Goal: Information Seeking & Learning: Check status

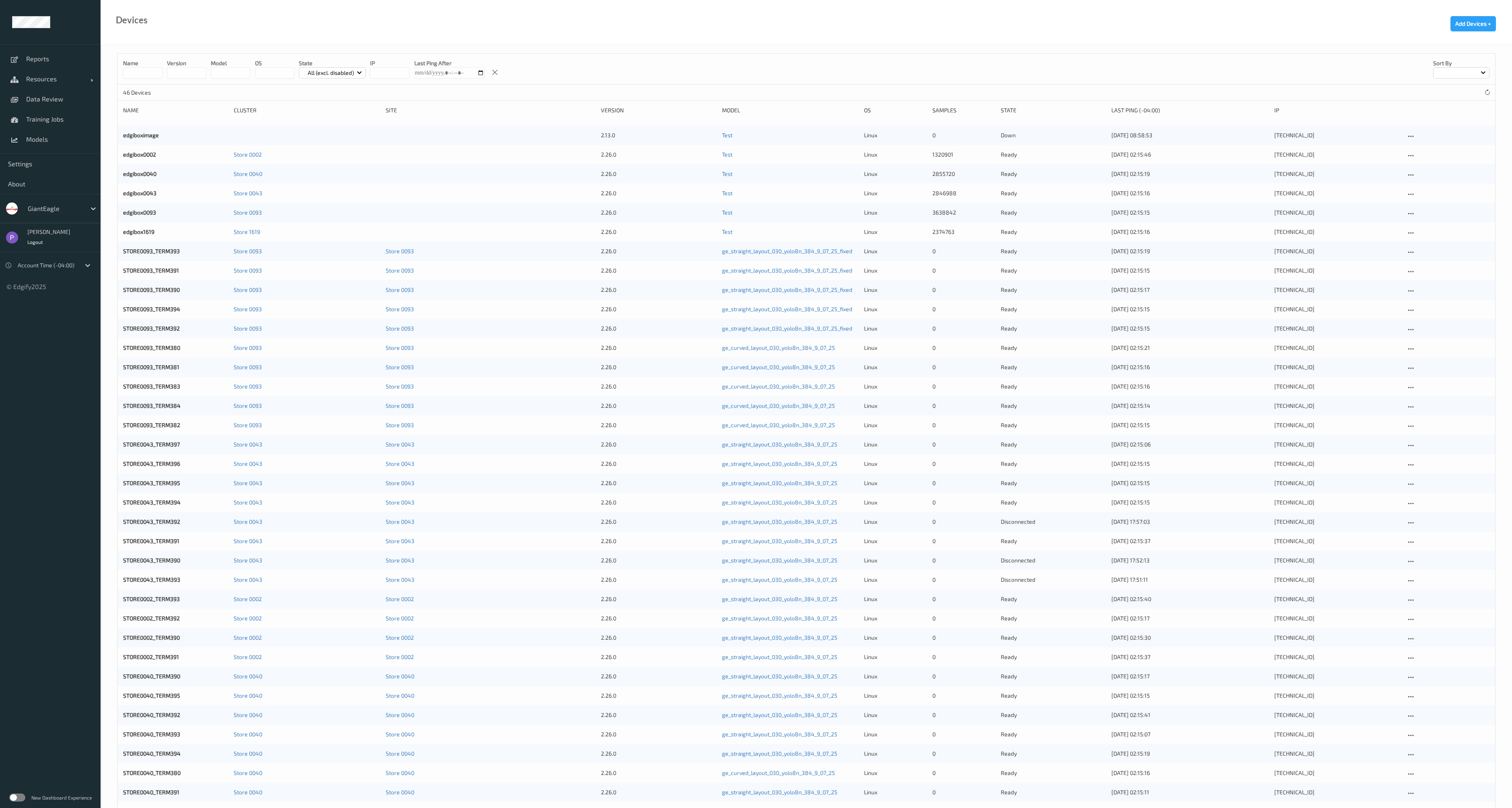
click at [12, 794] on label at bounding box center [17, 797] width 16 height 8
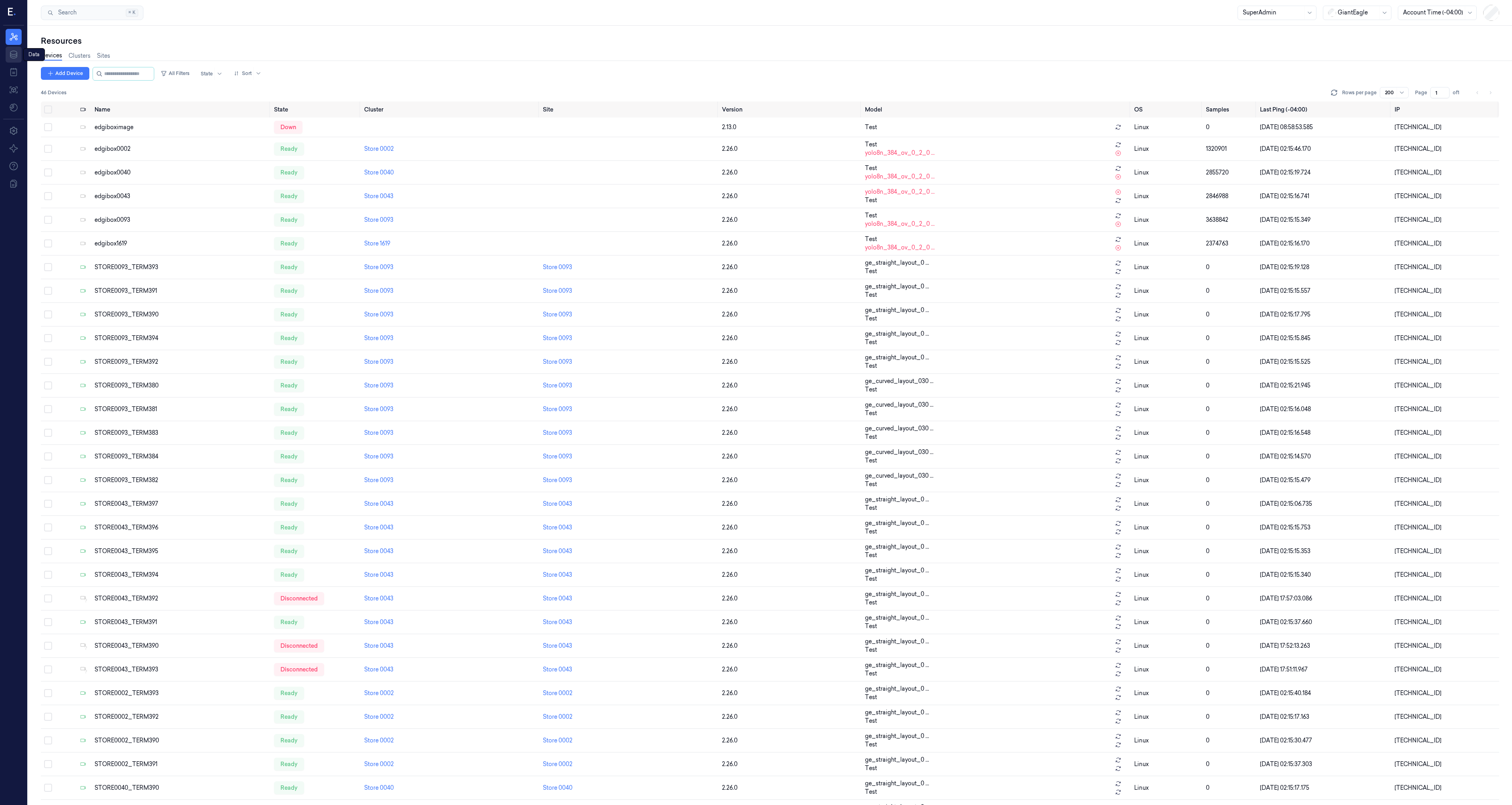
click at [16, 54] on icon at bounding box center [13, 54] width 7 height 8
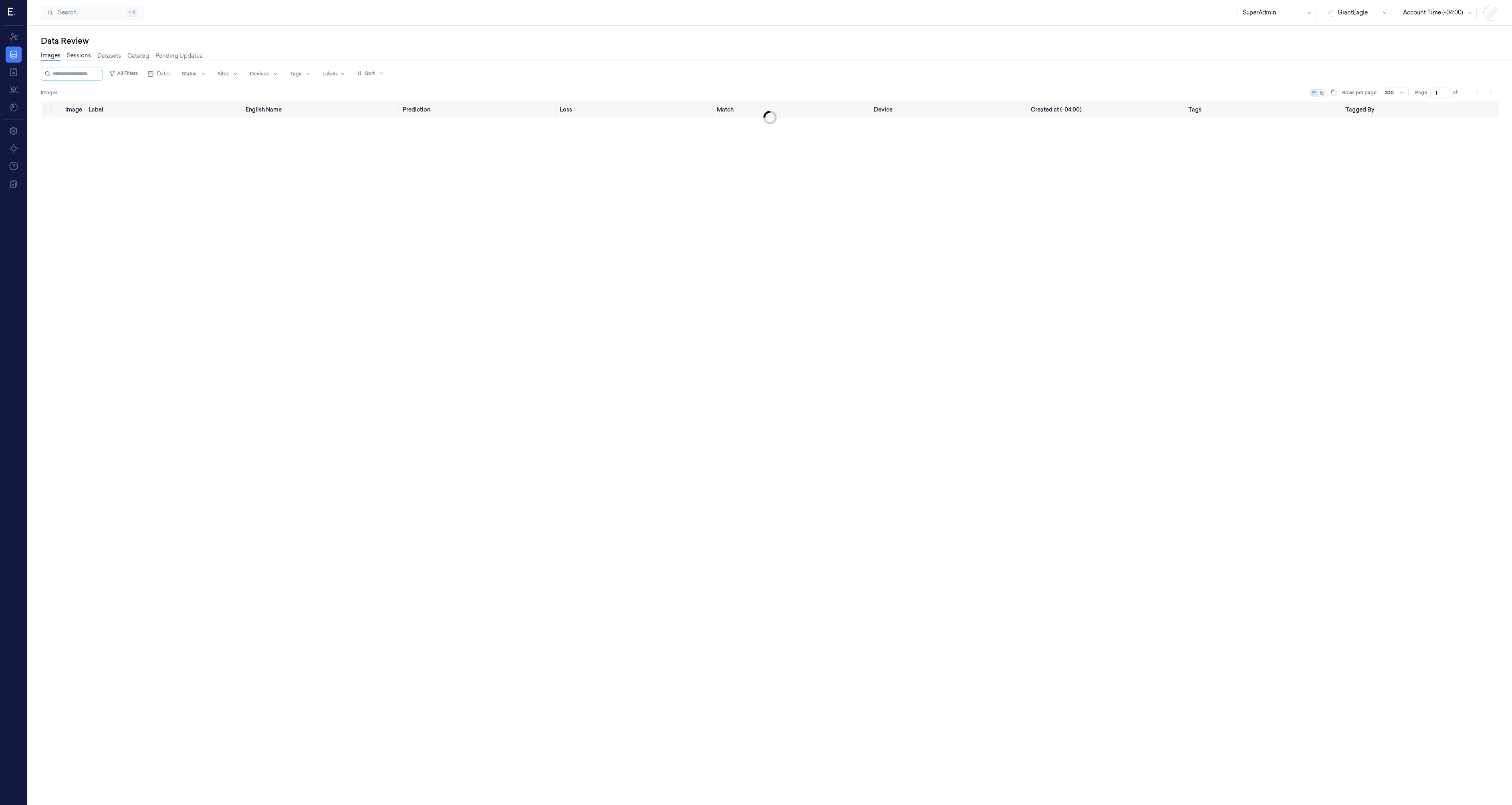
click at [76, 60] on link "Sessions" at bounding box center [79, 56] width 24 height 10
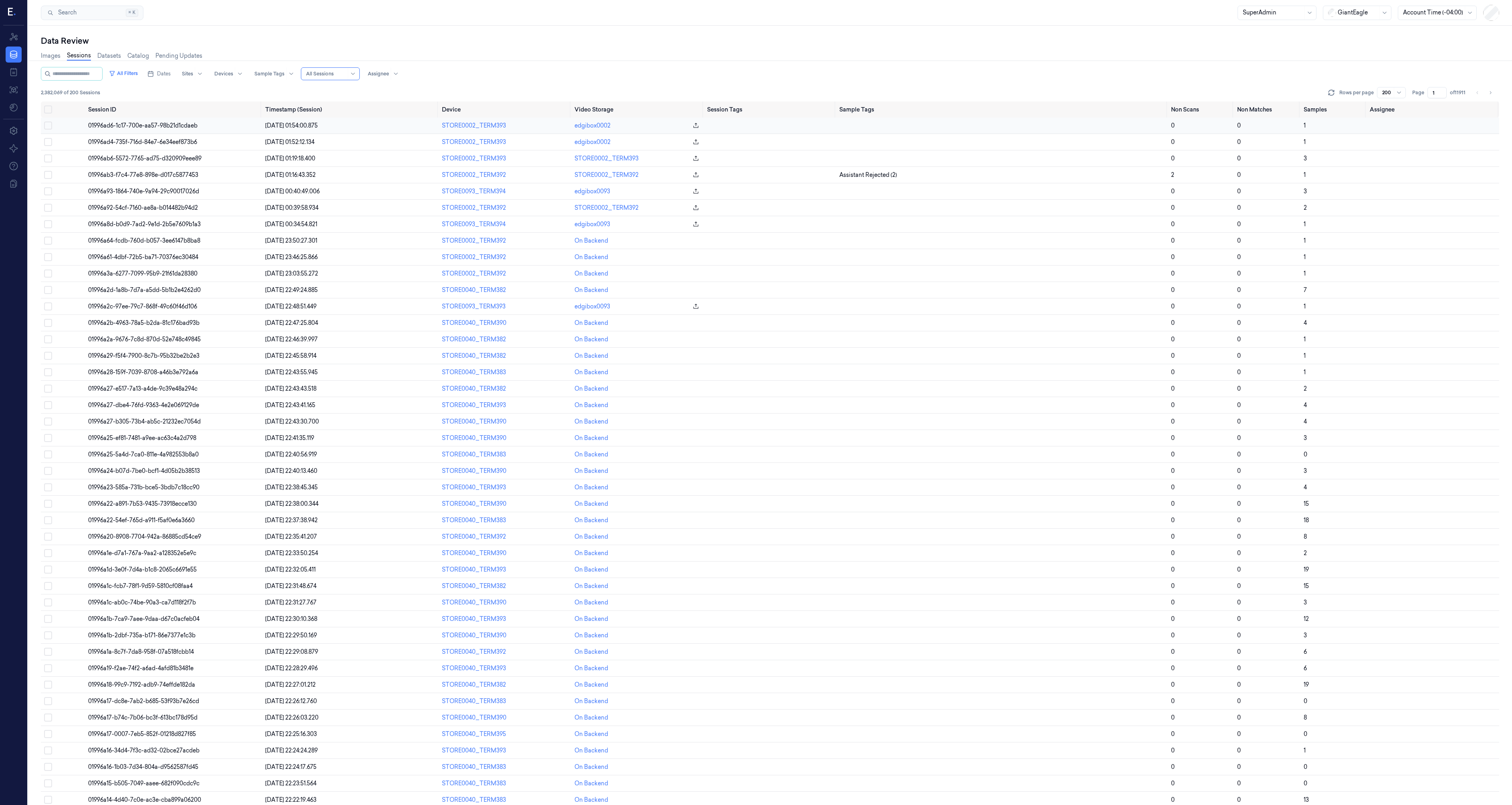
click at [140, 127] on span "01996ad6-1c17-700e-aa57-98b21d1cdaeb" at bounding box center [143, 125] width 110 height 7
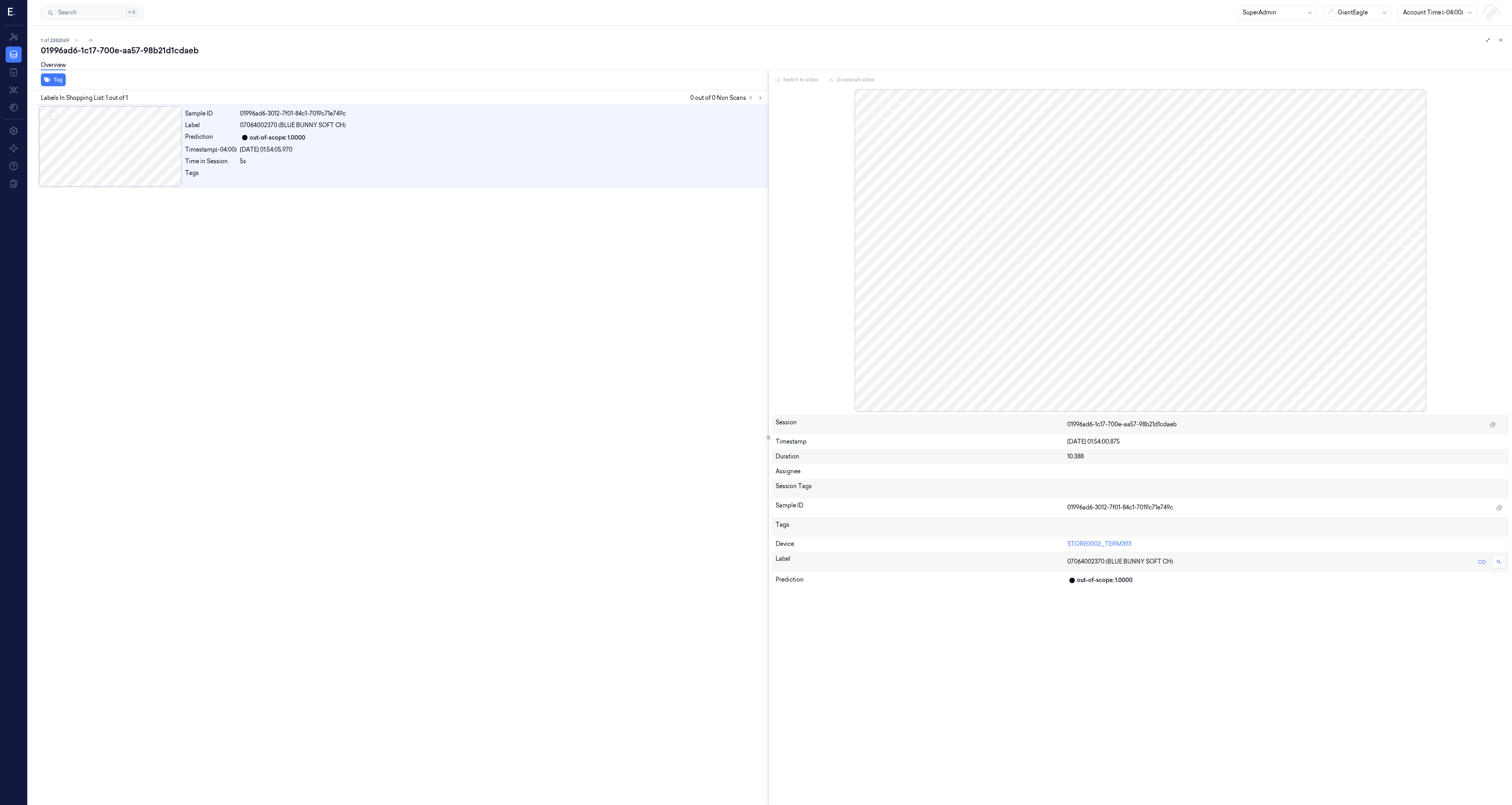
click at [1497, 39] on button at bounding box center [1501, 40] width 10 height 10
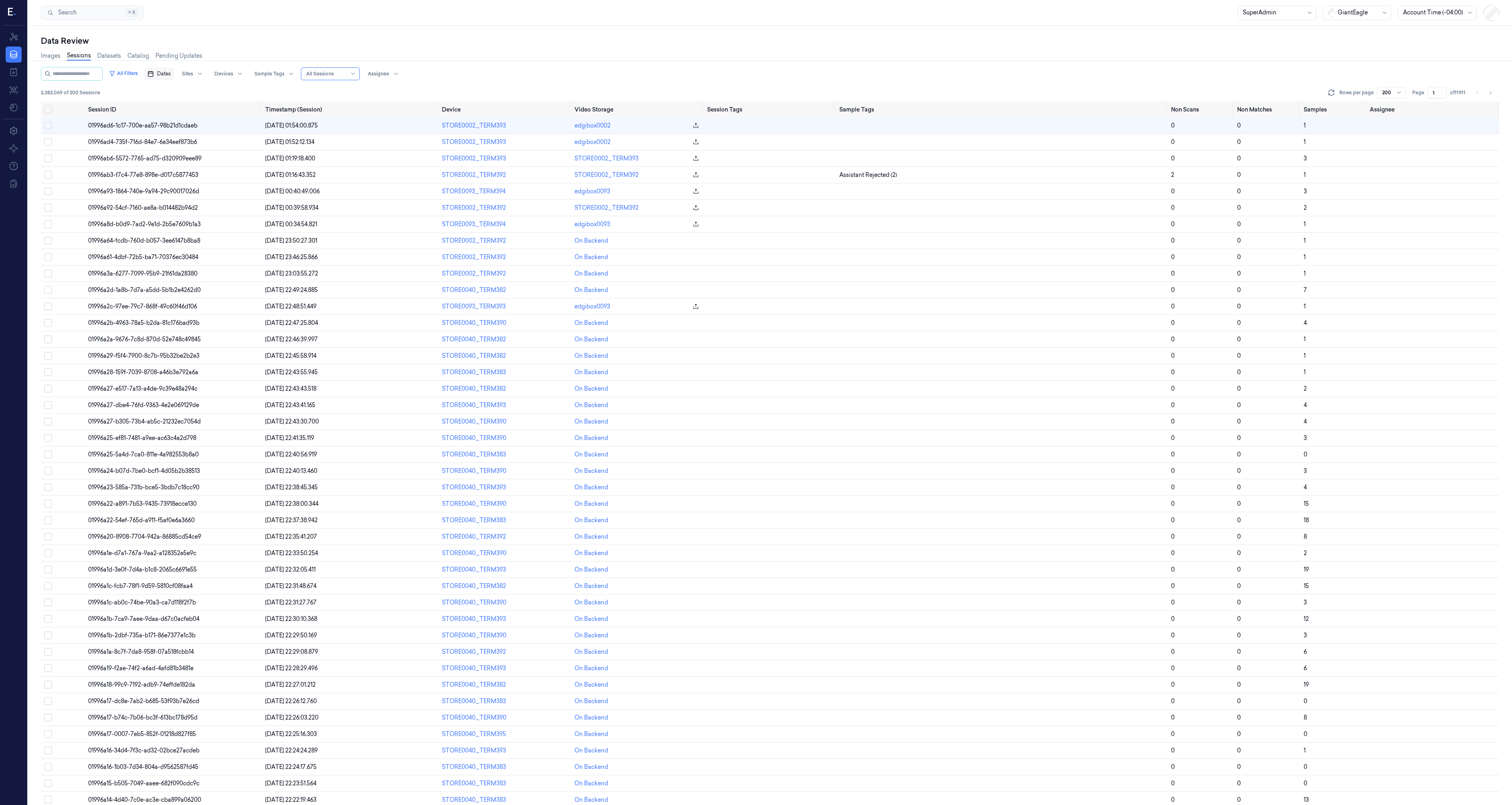
click at [170, 74] on button "Dates" at bounding box center [159, 73] width 30 height 13
click at [172, 96] on button "Go to the Previous Month" at bounding box center [168, 92] width 12 height 12
click at [171, 170] on button "17" at bounding box center [168, 169] width 13 height 13
click at [244, 174] on button "23" at bounding box center [245, 169] width 13 height 13
type input "17/08/2025 00:00:00 - 23/08/2025 23:59:59"
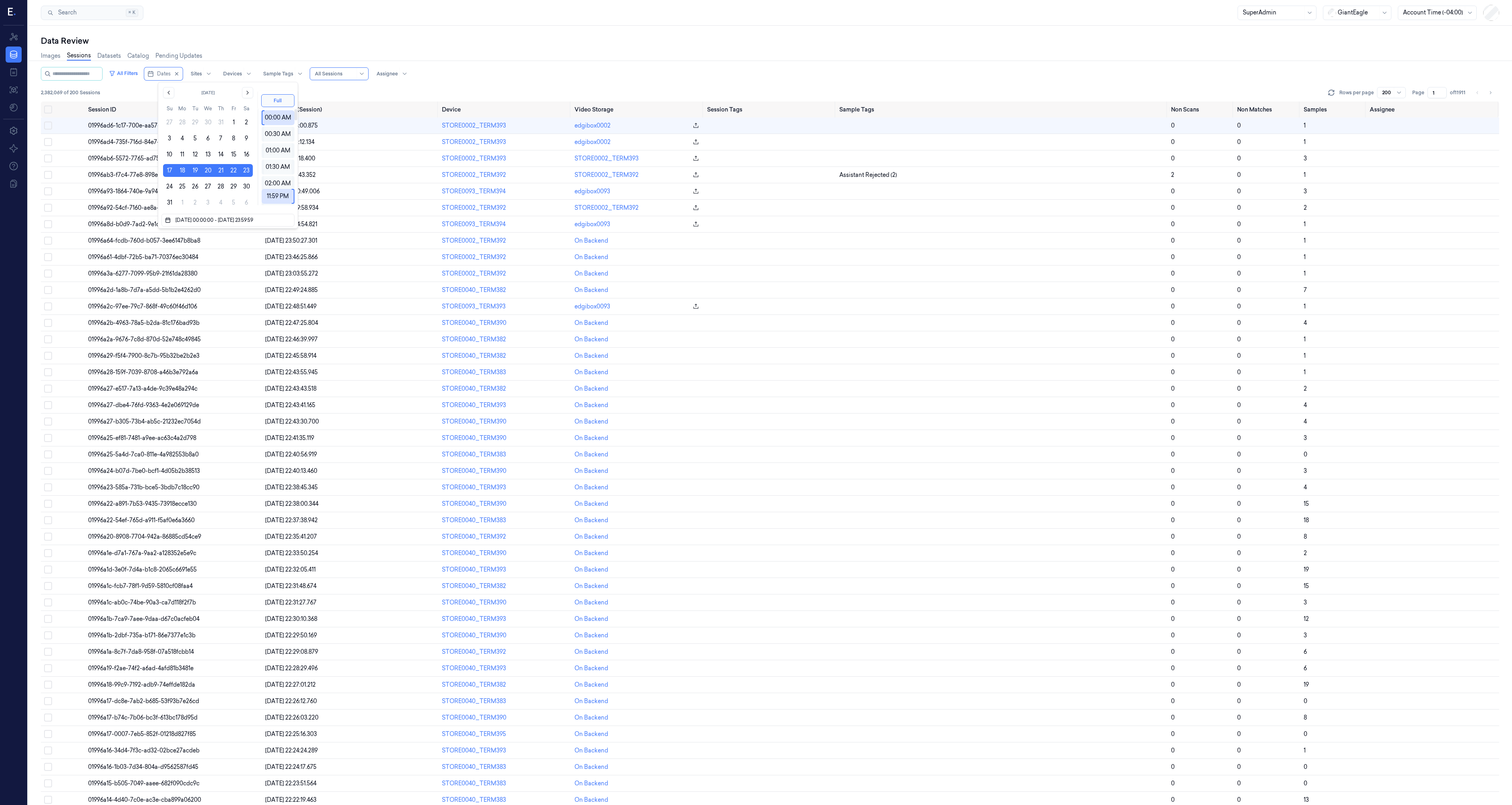
click at [360, 94] on div "2,382,069 of 200 Sessions Rows per page 200 Page 1 of 11911" at bounding box center [769, 92] width 1458 height 12
click at [162, 129] on span "0198da29-6820-71a7-93a4-c282fbe0e92c" at bounding box center [143, 125] width 111 height 7
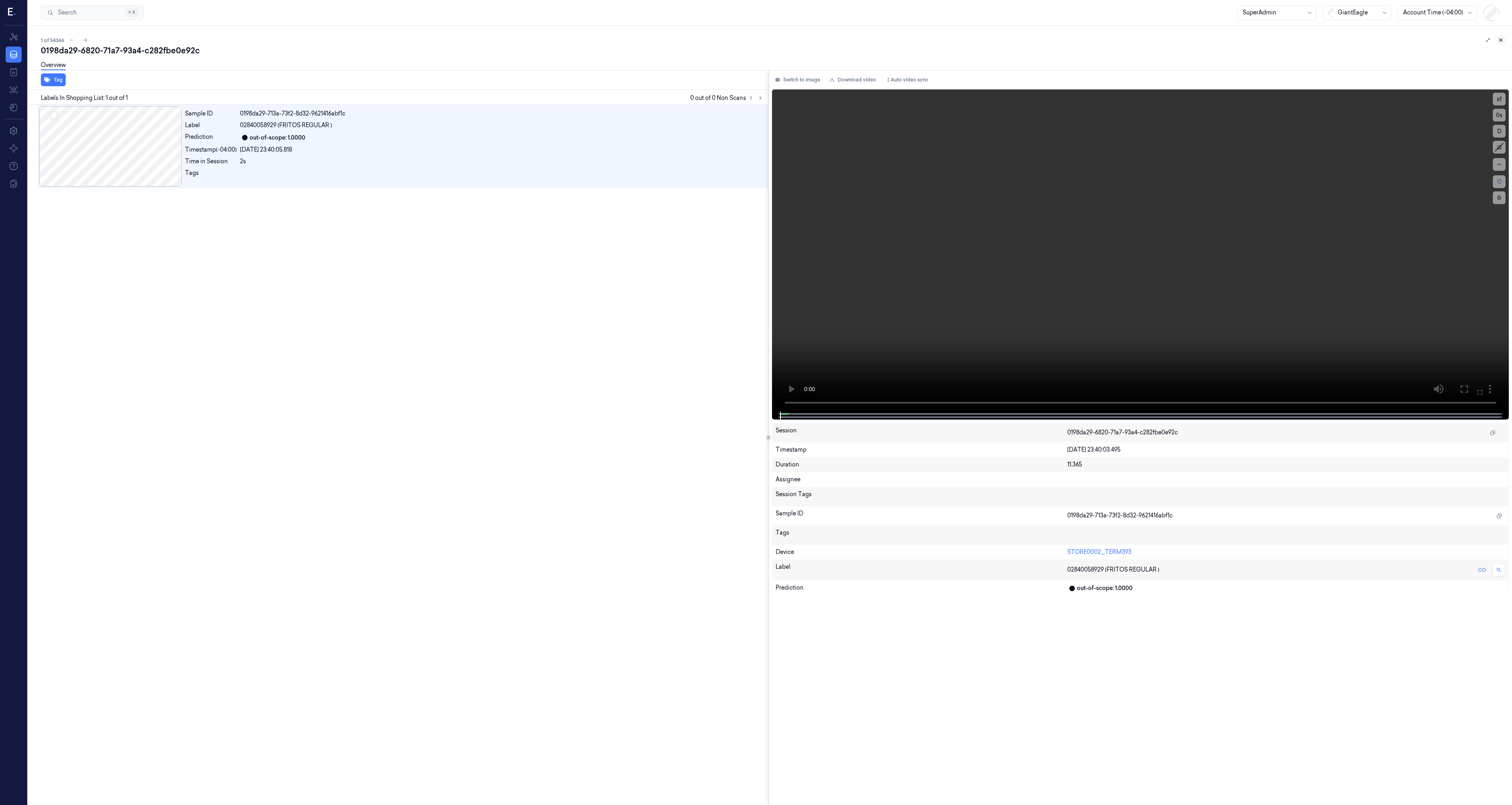
click at [1498, 39] on button at bounding box center [1501, 40] width 10 height 10
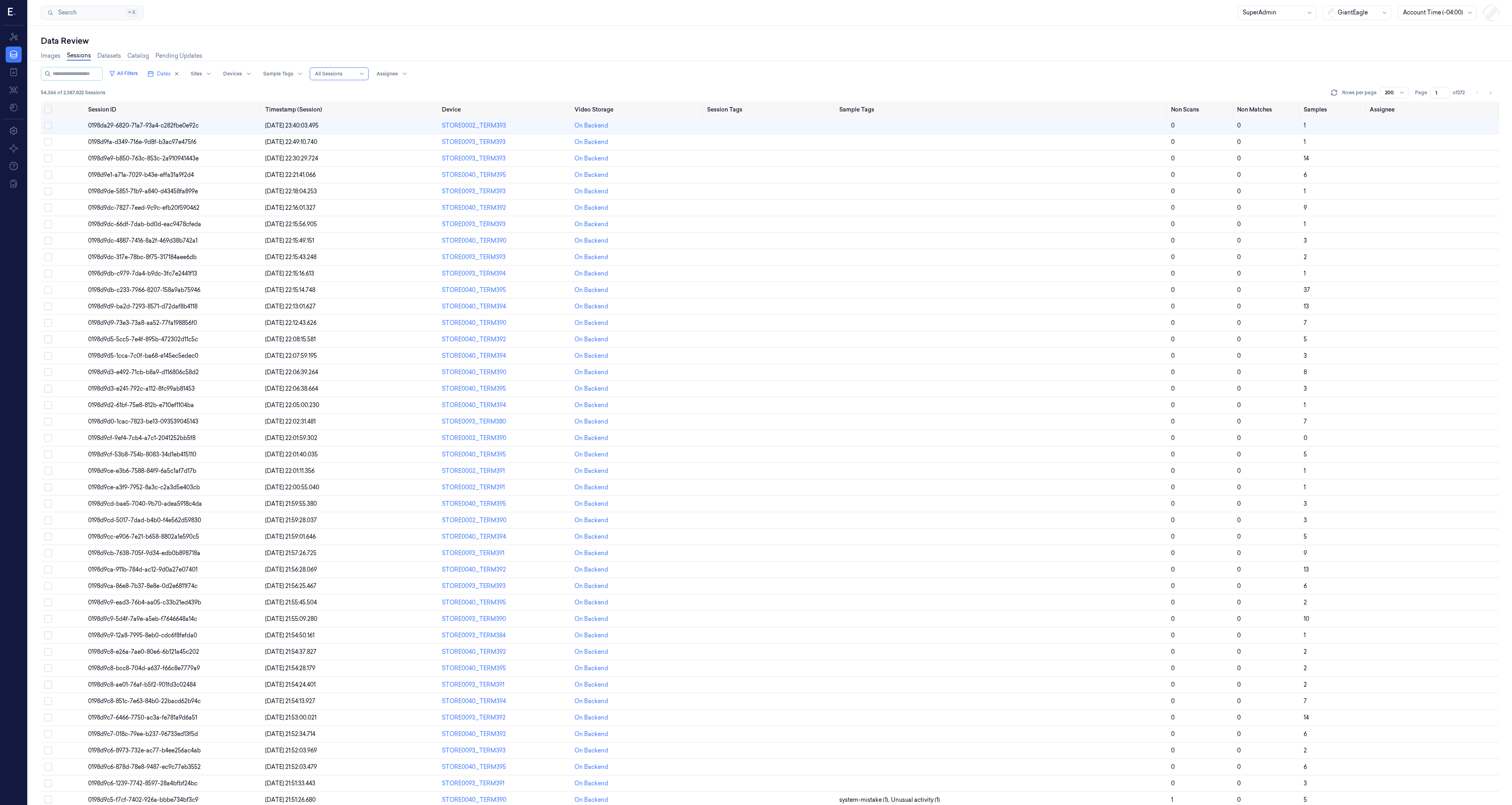
click at [333, 74] on div at bounding box center [335, 73] width 40 height 7
click at [341, 105] on div "Only Non Scan" at bounding box center [348, 103] width 40 height 9
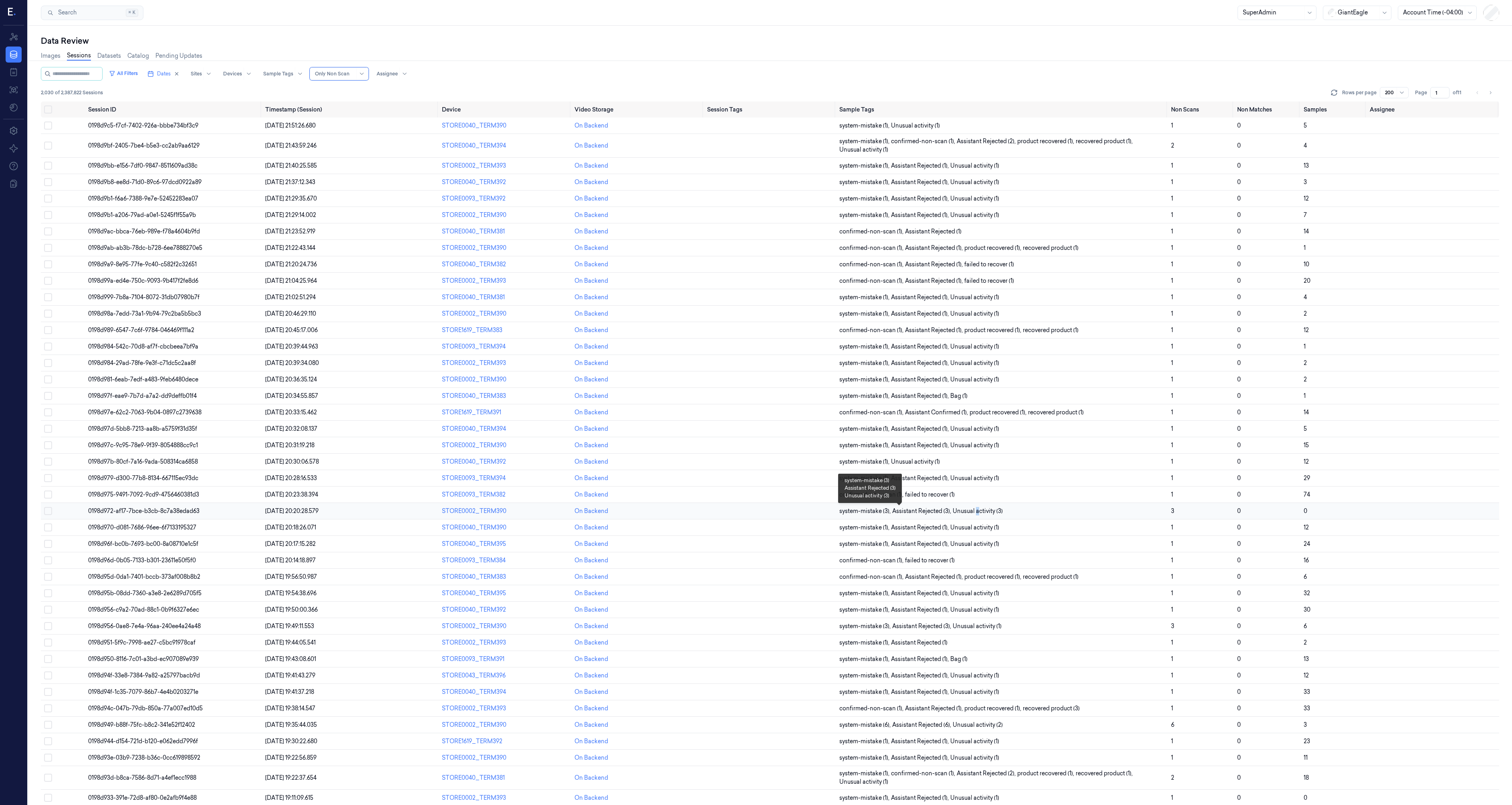
click at [975, 511] on span "Unusual activity (3)" at bounding box center [978, 510] width 50 height 9
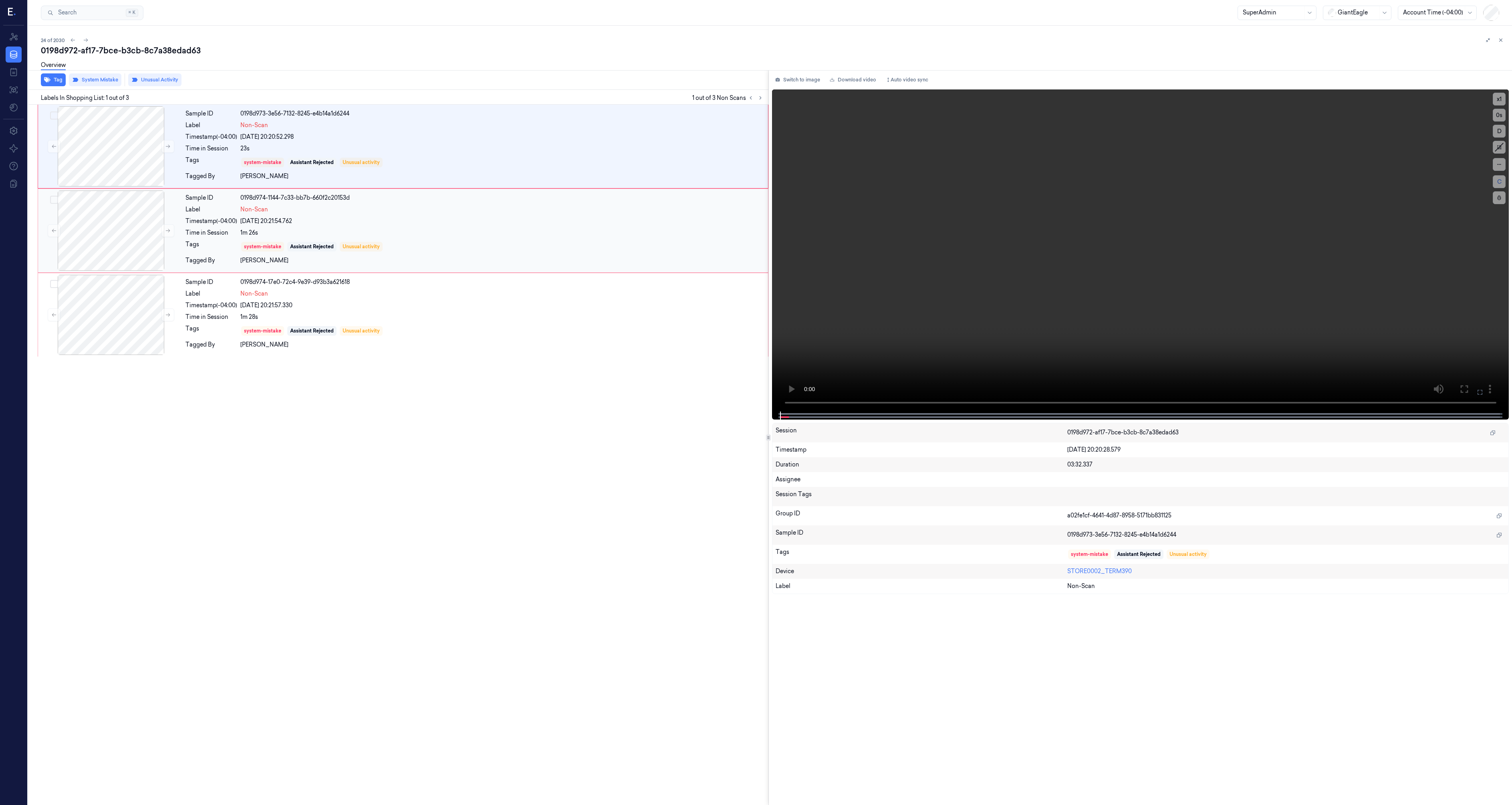
click at [415, 222] on div "23/08/2025 20:21:54.762" at bounding box center [501, 221] width 523 height 9
click at [412, 161] on div "system-mistake Assistant Rejected Unusual activity" at bounding box center [501, 162] width 523 height 13
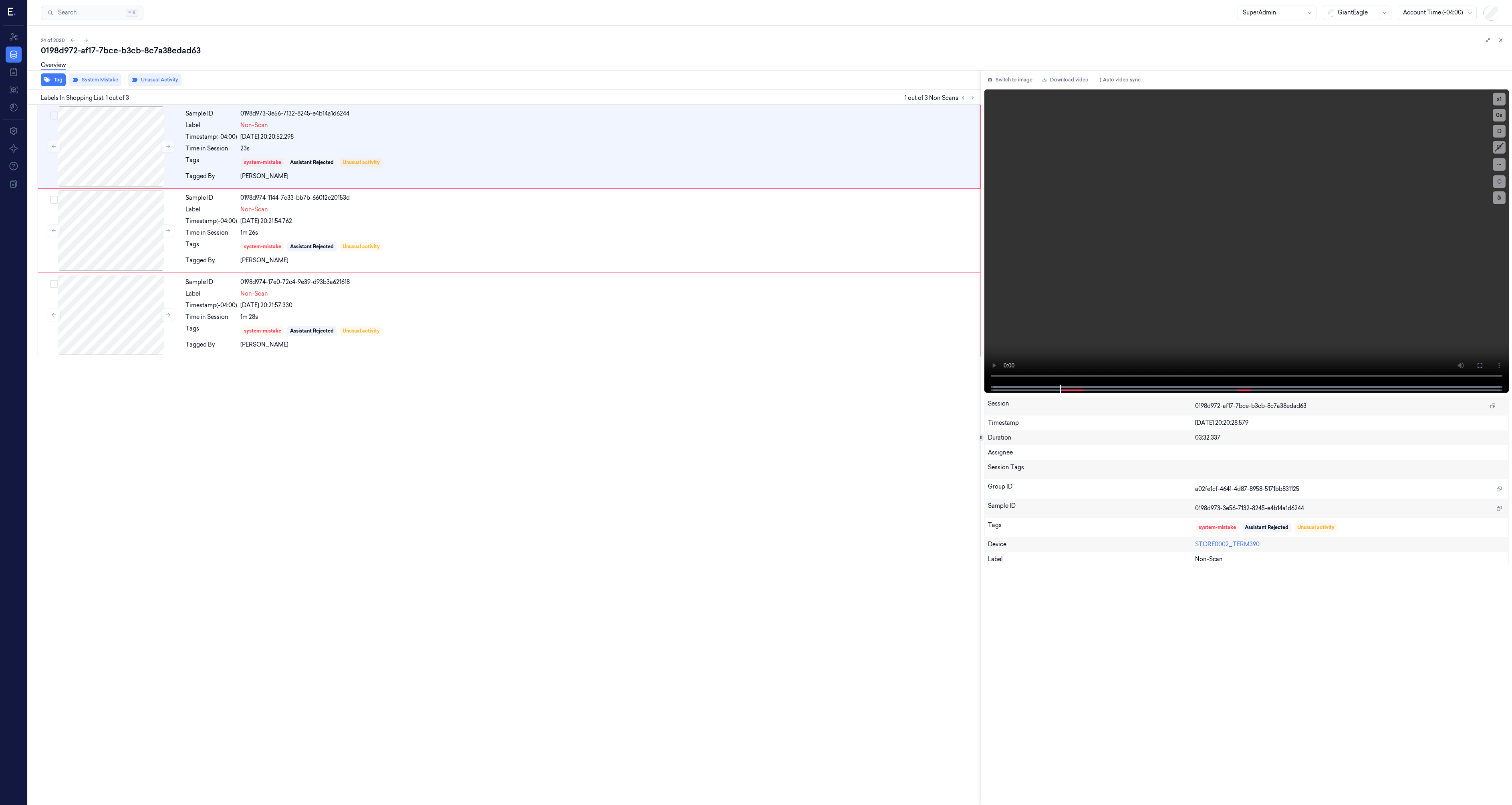
click at [981, 449] on div at bounding box center [981, 437] width 0 height 735
click at [1499, 40] on icon at bounding box center [1501, 40] width 6 height 6
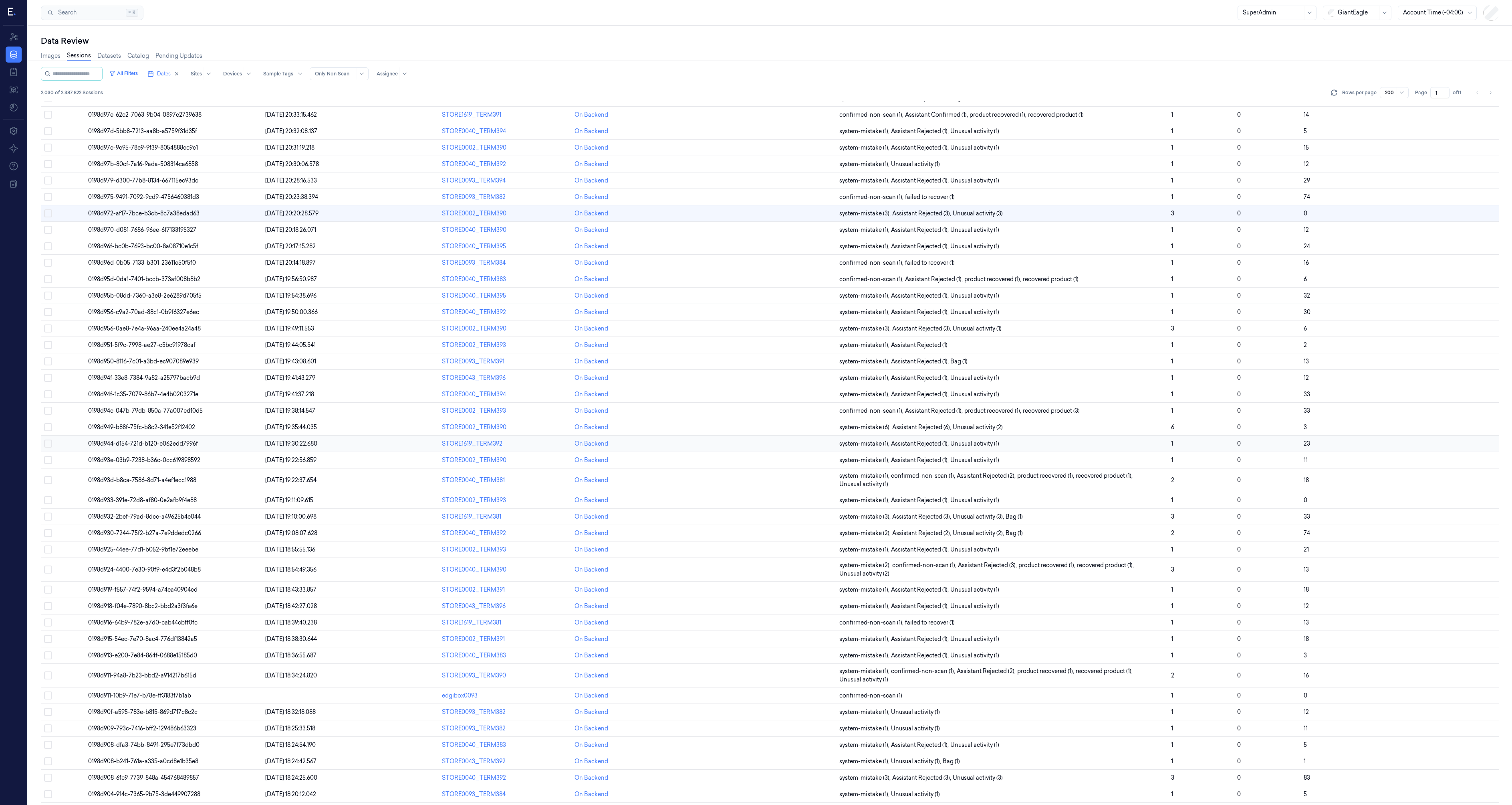
scroll to position [299, 0]
click at [148, 462] on span "0198d93e-03b9-7238-b36c-0cc619898592" at bounding box center [144, 458] width 113 height 7
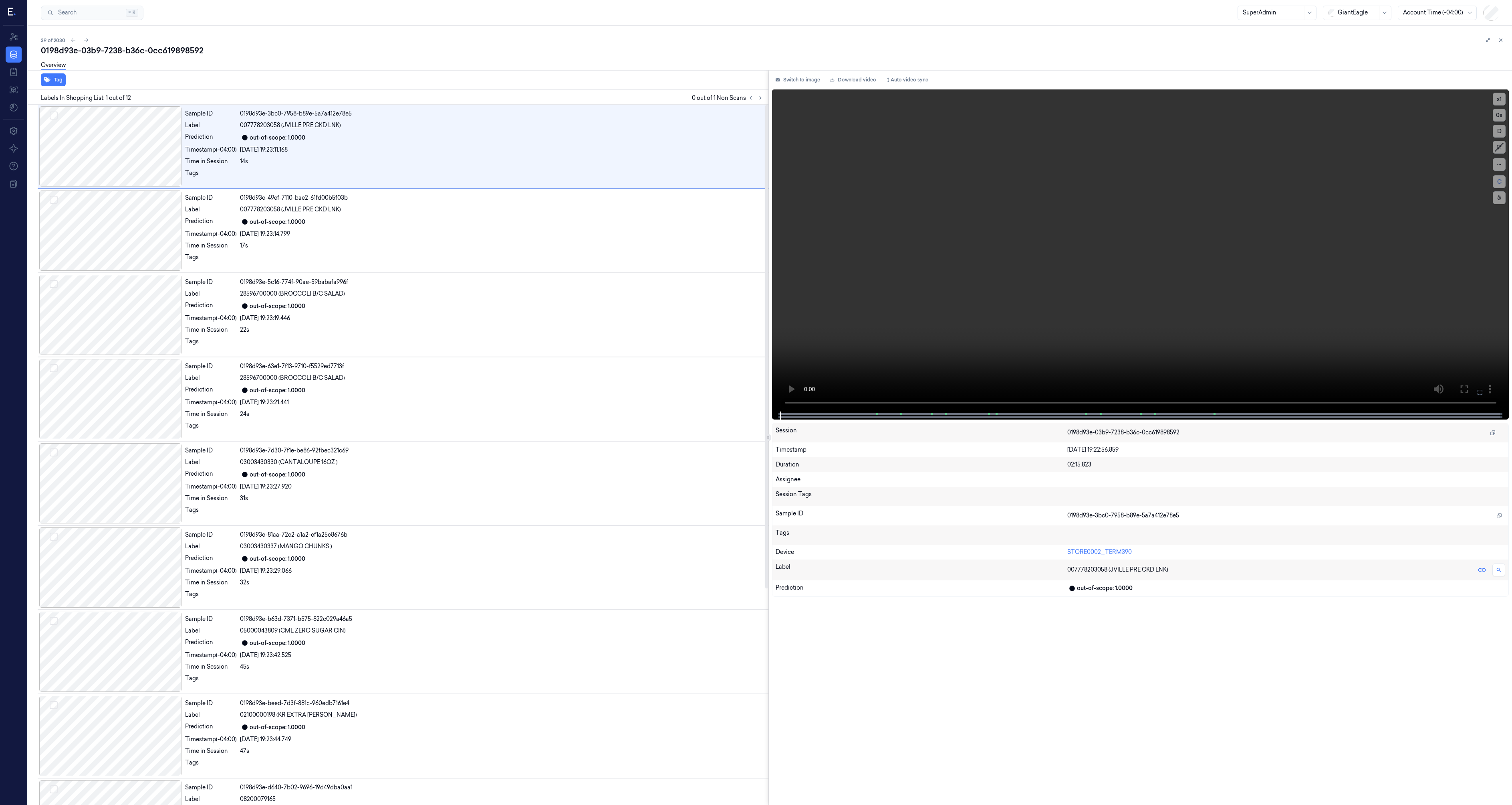
click at [771, 436] on div "Switch to image Download video Auto video sync x 1 0 s D C Session 0198d93e-03b…" at bounding box center [1140, 437] width 744 height 735
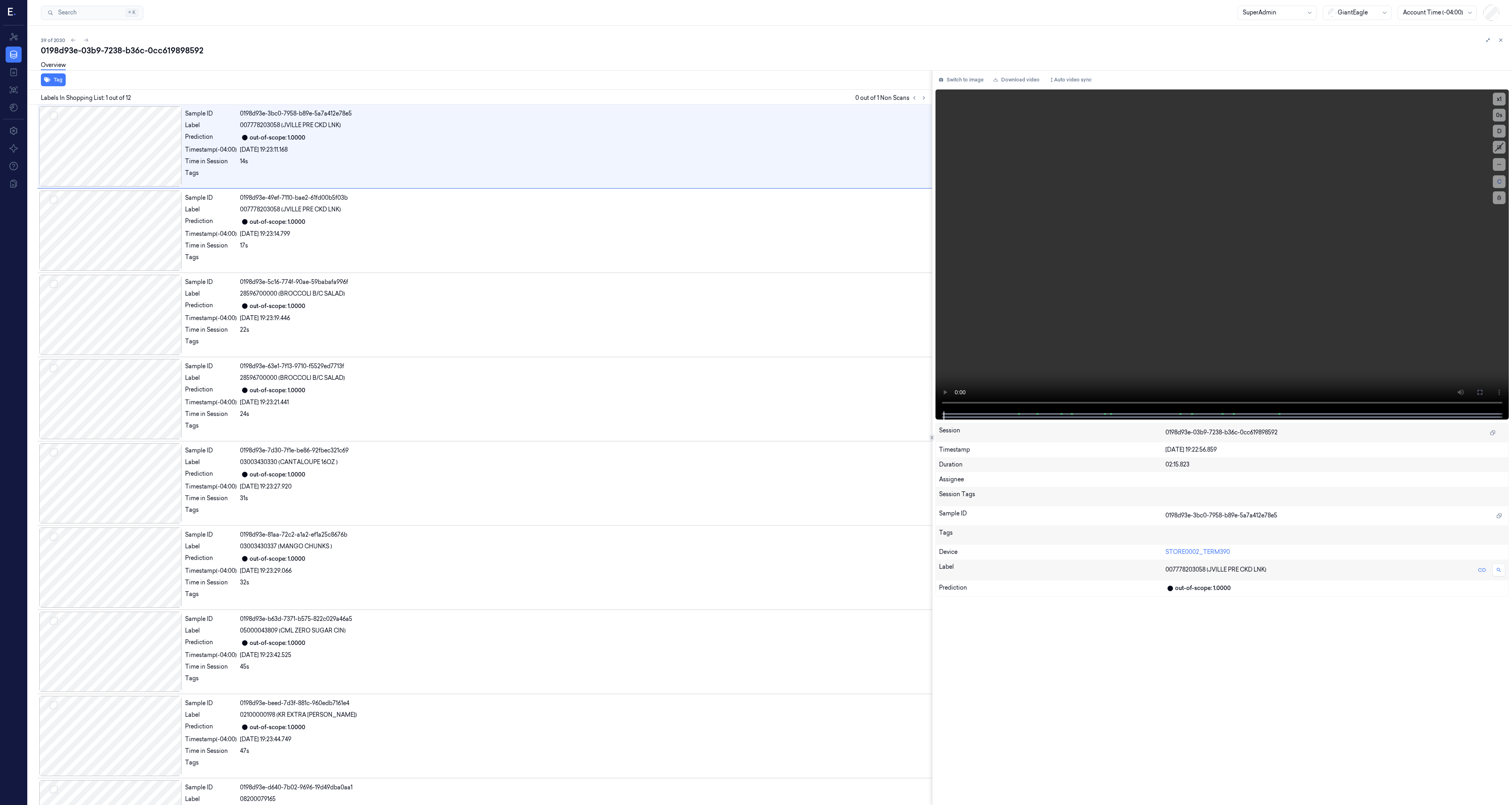
click at [933, 439] on div at bounding box center [932, 437] width 5 height 7
click at [1018, 413] on span at bounding box center [1018, 414] width 1 height 4
